Goal: Browse casually: Explore the website without a specific task or goal

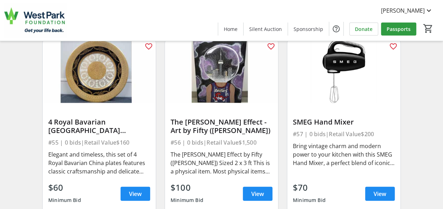
scroll to position [3639, 0]
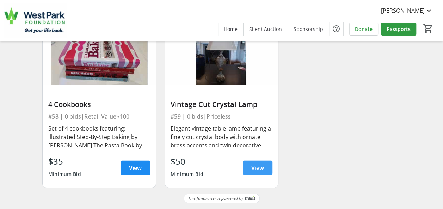
click at [253, 167] on span "View" at bounding box center [257, 168] width 13 height 8
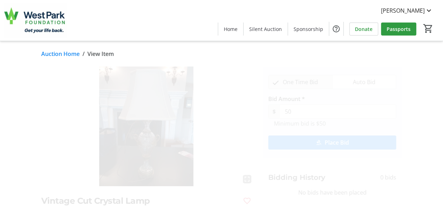
scroll to position [165, 0]
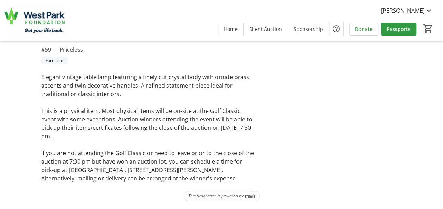
drag, startPoint x: 202, startPoint y: 177, endPoint x: 37, endPoint y: 112, distance: 177.8
click at [37, 112] on tr-auction-item-ui "fullscreen Vintage Cut Crystal Lamp #59 Priceless: Furniture Elegant vintage ta…" at bounding box center [148, 42] width 222 height 281
copy div "This is a physical item. Most physical items will be on-site at the Golf Classi…"
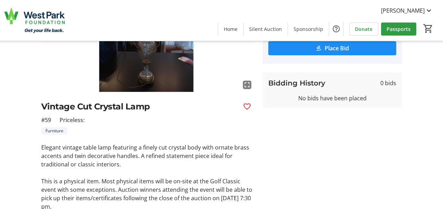
scroll to position [0, 0]
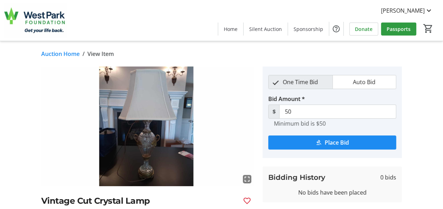
click at [60, 51] on link "Auction Home" at bounding box center [60, 54] width 38 height 8
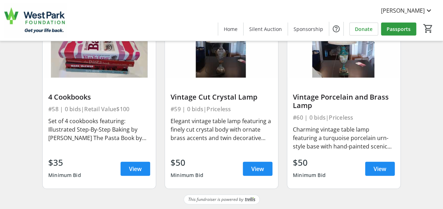
scroll to position [3647, 0]
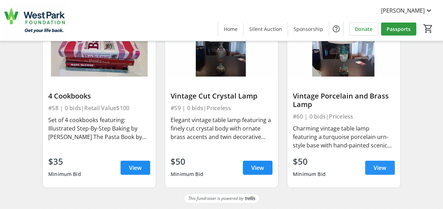
click at [371, 170] on span at bounding box center [380, 168] width 30 height 17
